Goal: Transaction & Acquisition: Subscribe to service/newsletter

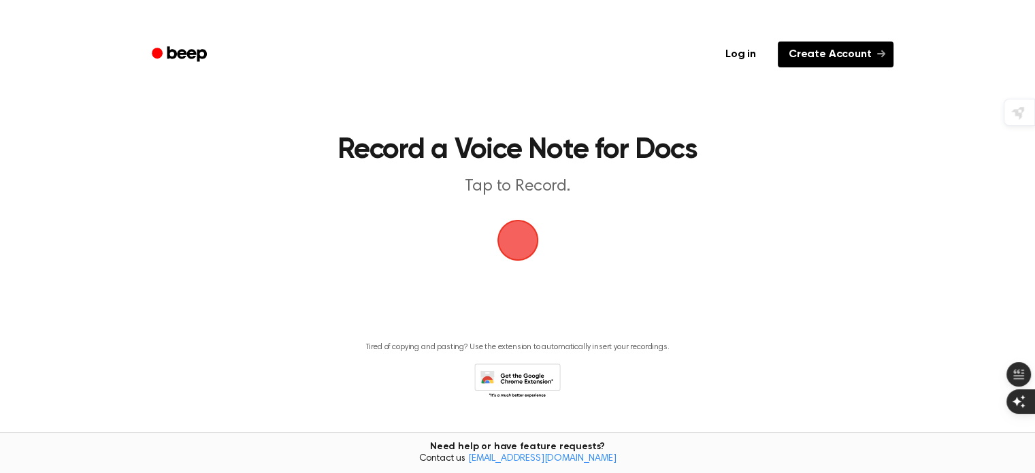
click at [854, 59] on link "Create Account" at bounding box center [836, 55] width 116 height 26
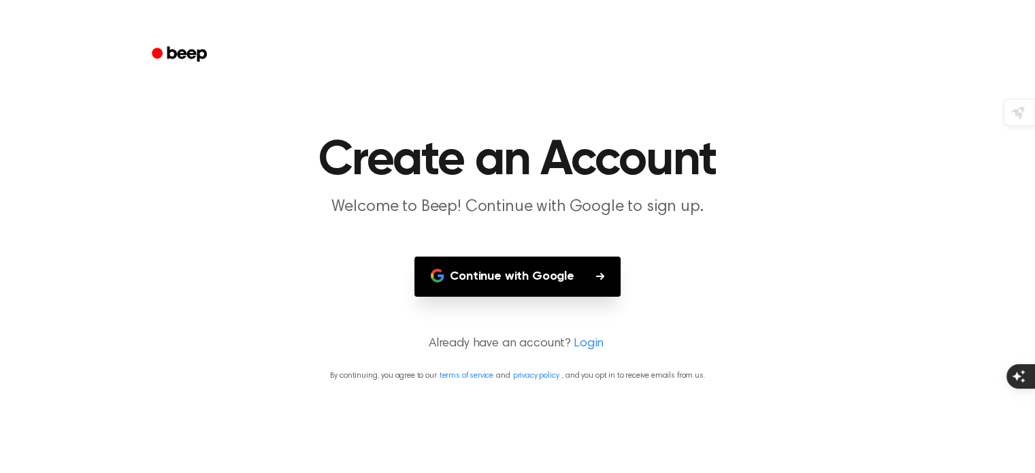
click at [513, 282] on button "Continue with Google" at bounding box center [517, 276] width 206 height 40
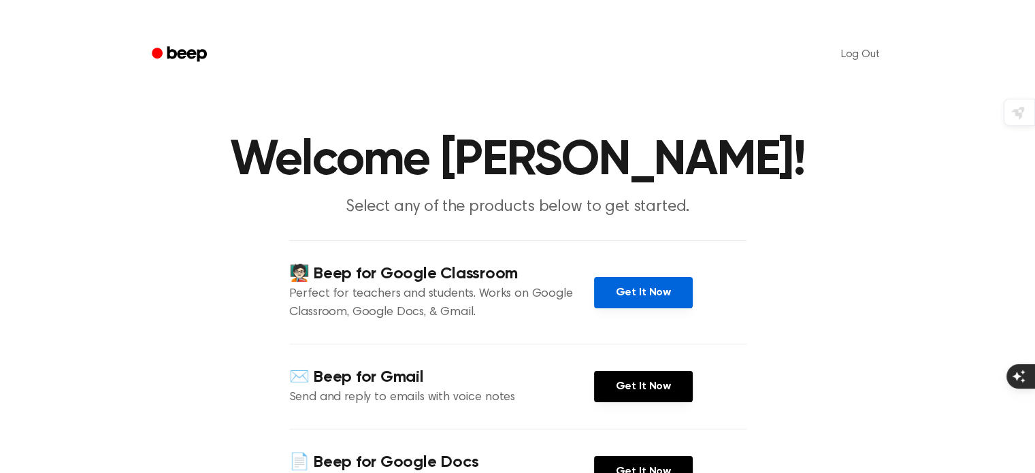
click at [608, 307] on link "Get It Now" at bounding box center [643, 292] width 99 height 31
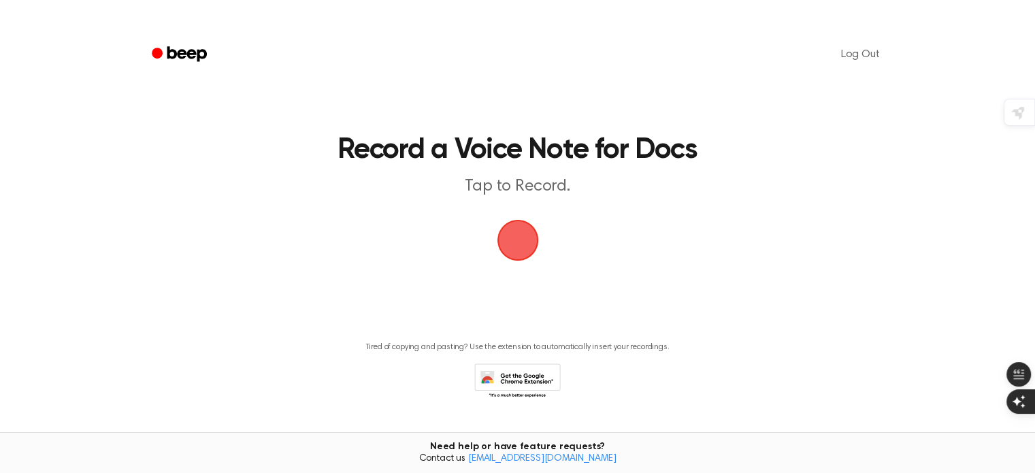
click at [202, 54] on icon "Beep" at bounding box center [181, 54] width 58 height 20
